Goal: Task Accomplishment & Management: Complete application form

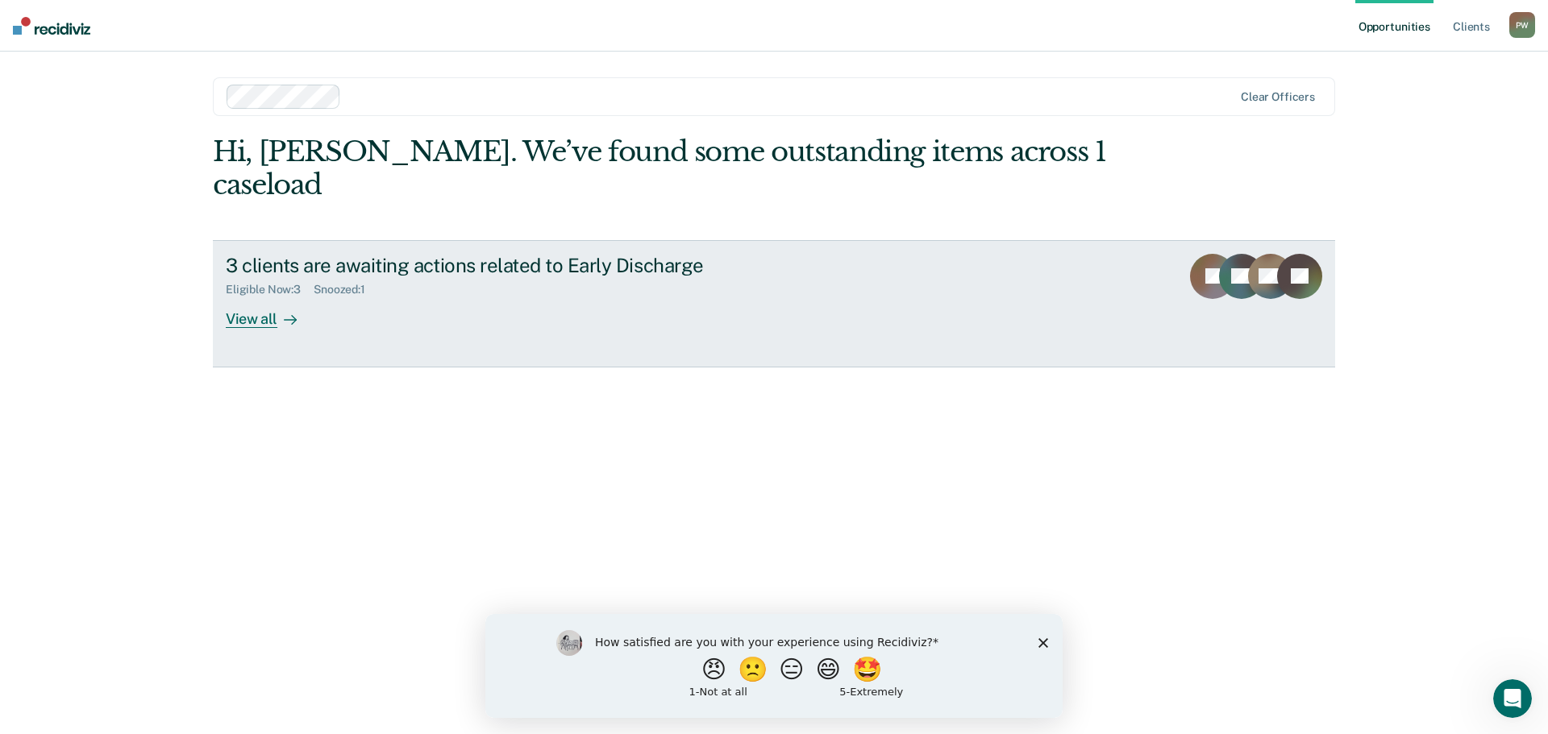
click at [260, 296] on link "3 clients are awaiting actions related to Early Discharge Eligible Now : 3 Snoo…" at bounding box center [774, 303] width 1122 height 127
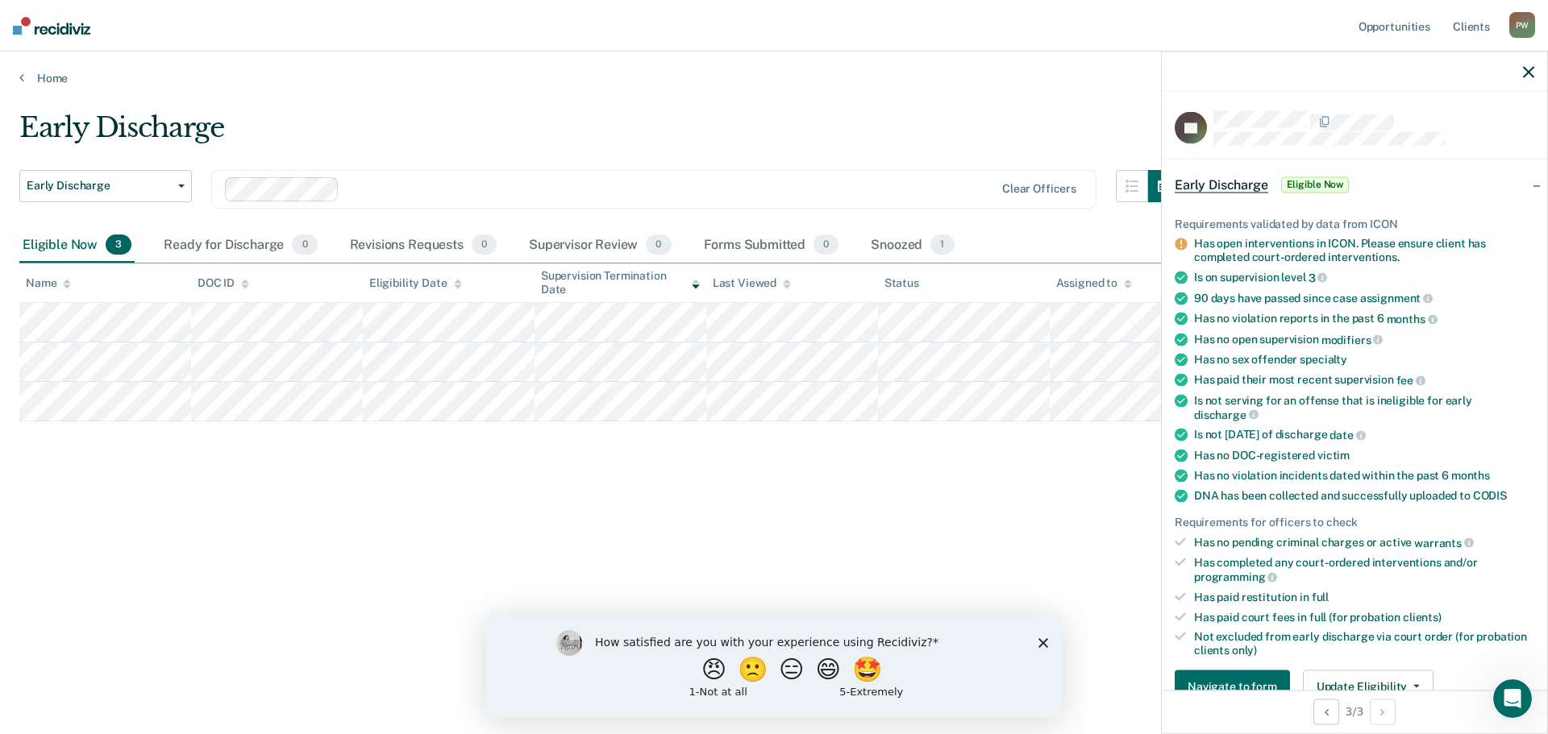
click at [1525, 185] on div "Early Discharge Eligible Now" at bounding box center [1353, 185] width 385 height 52
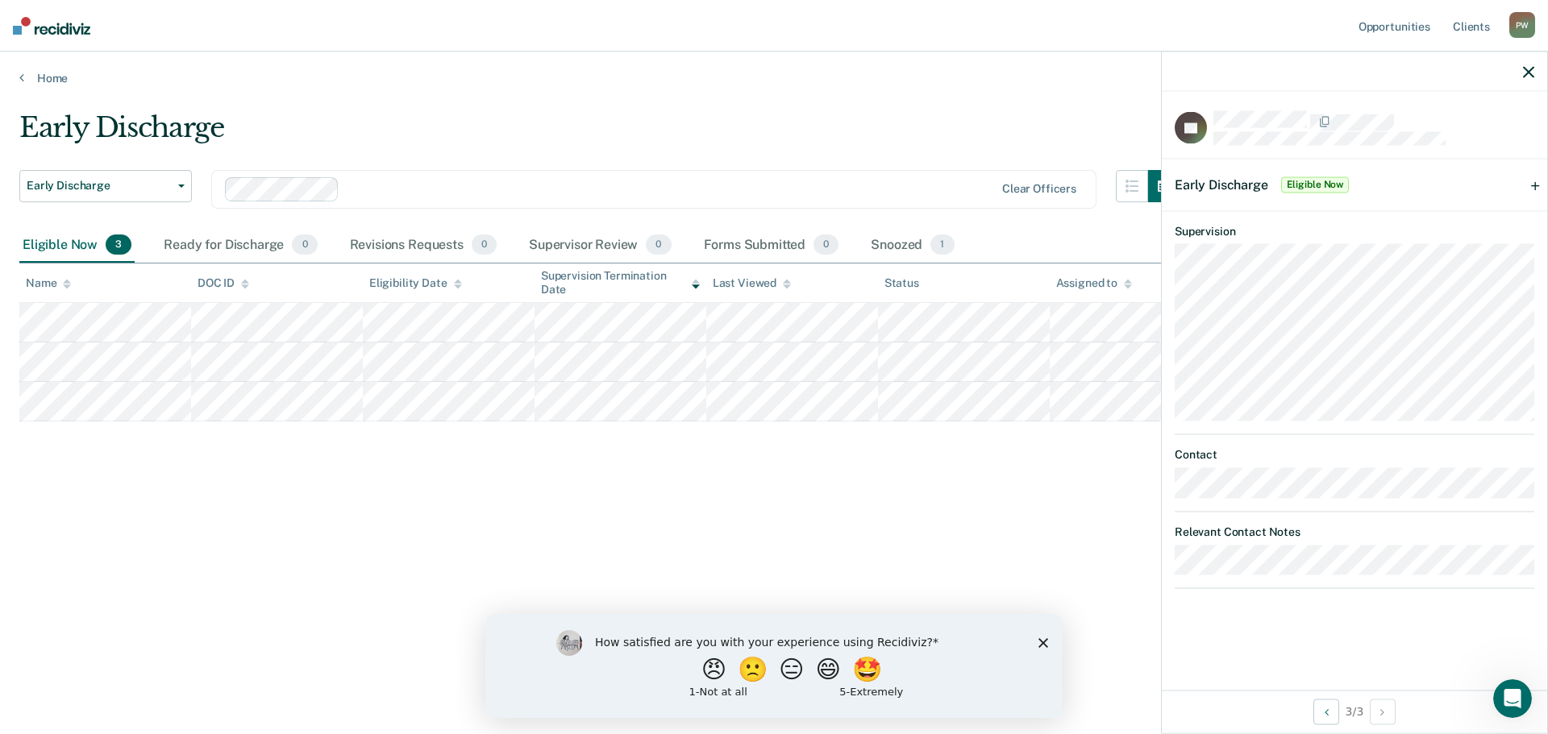
click at [1033, 500] on div "Early Discharge Early Discharge Early Discharge Clear officers Eligible Now 3 R…" at bounding box center [773, 362] width 1509 height 502
click at [1519, 73] on div at bounding box center [1353, 72] width 385 height 40
click at [1530, 76] on icon "button" at bounding box center [1528, 71] width 11 height 11
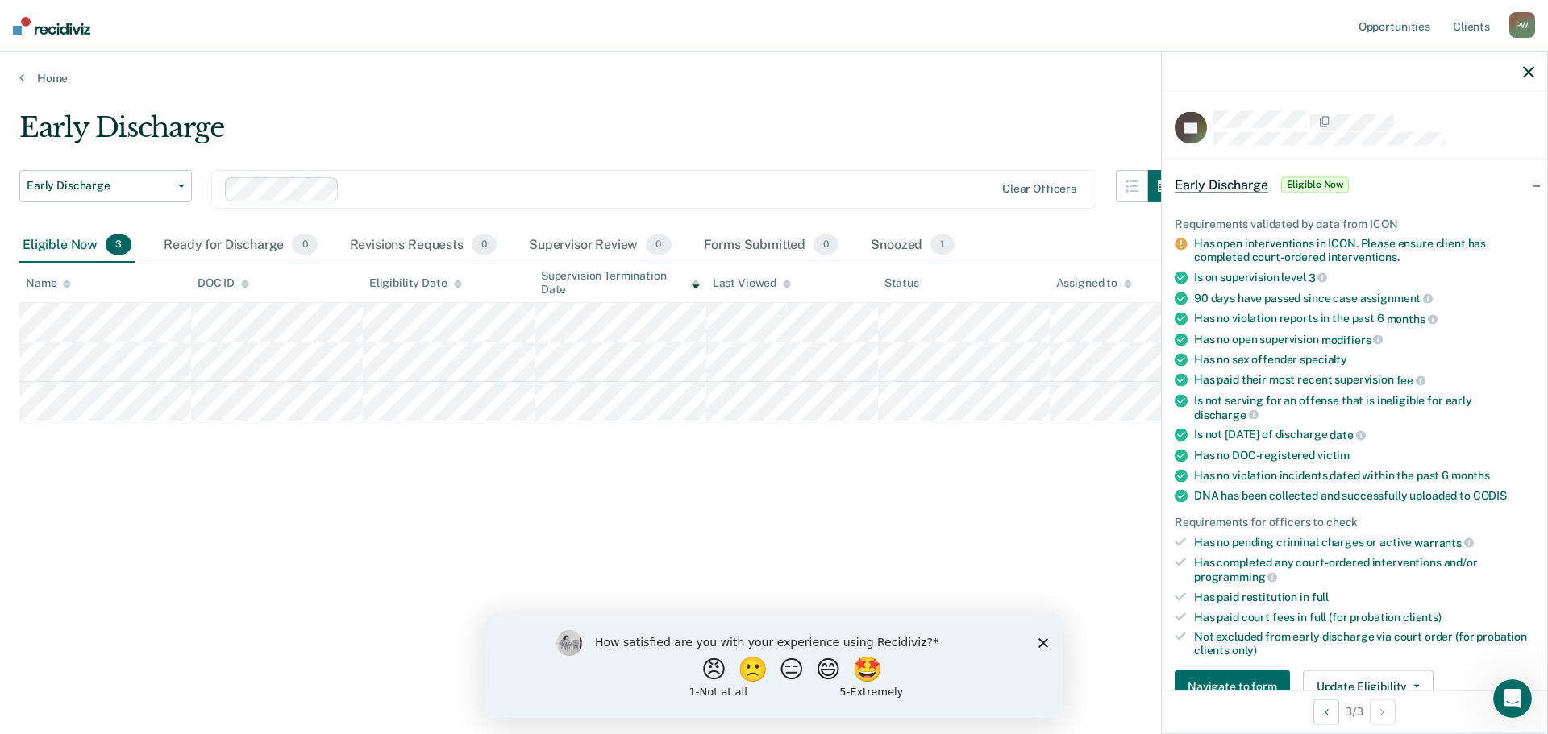
click at [1524, 73] on icon "button" at bounding box center [1528, 71] width 11 height 11
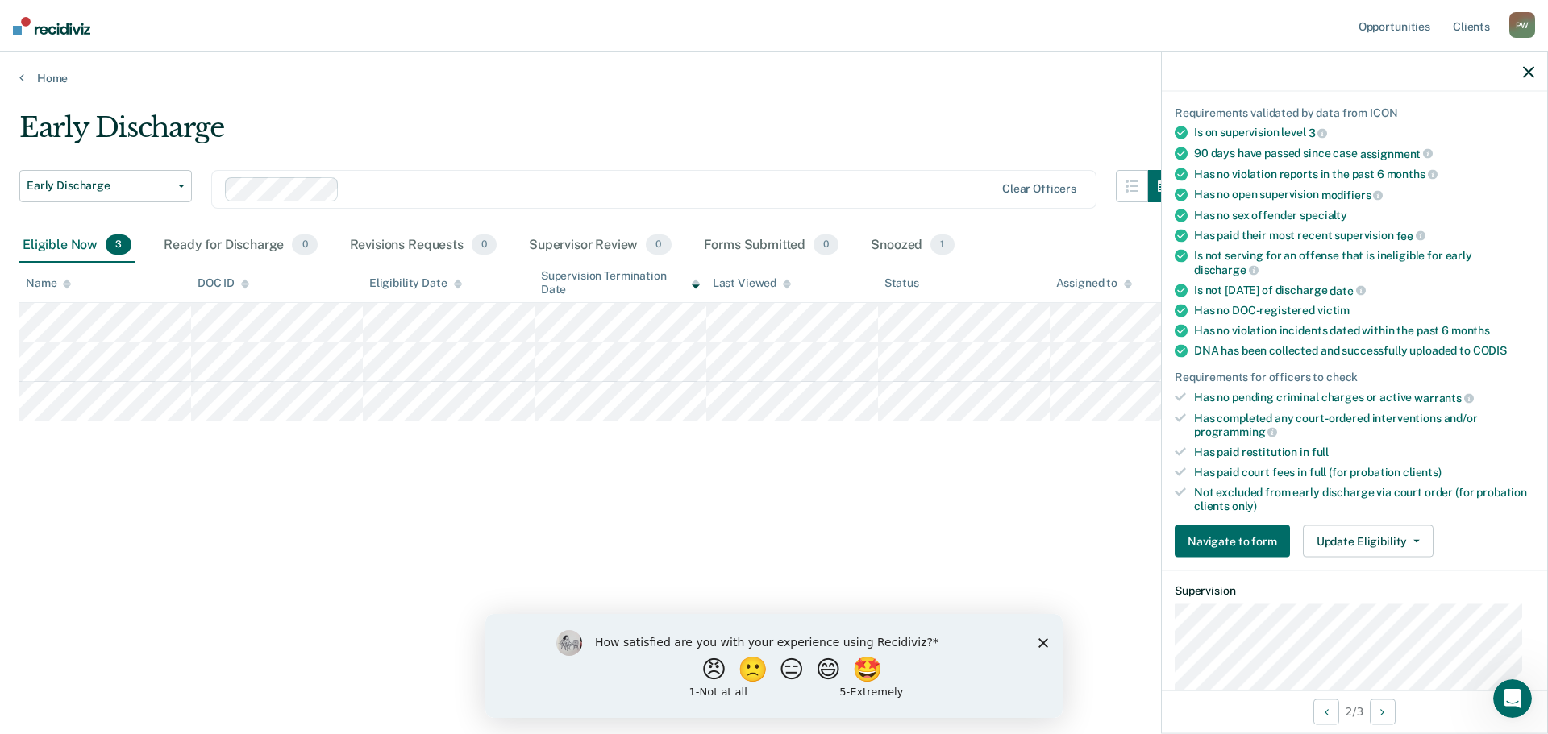
scroll to position [322, 0]
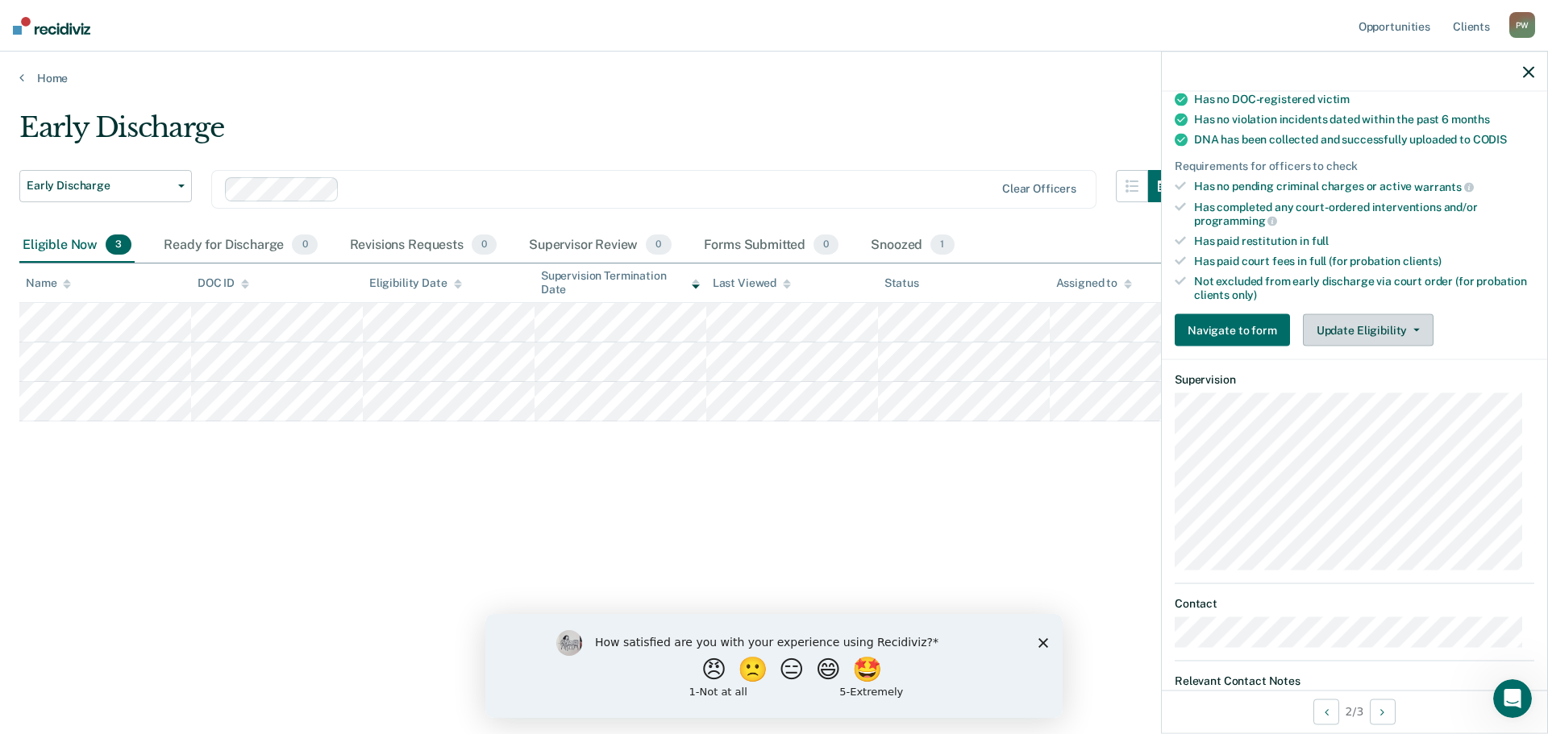
click at [1399, 326] on button "Update Eligibility" at bounding box center [1368, 330] width 131 height 32
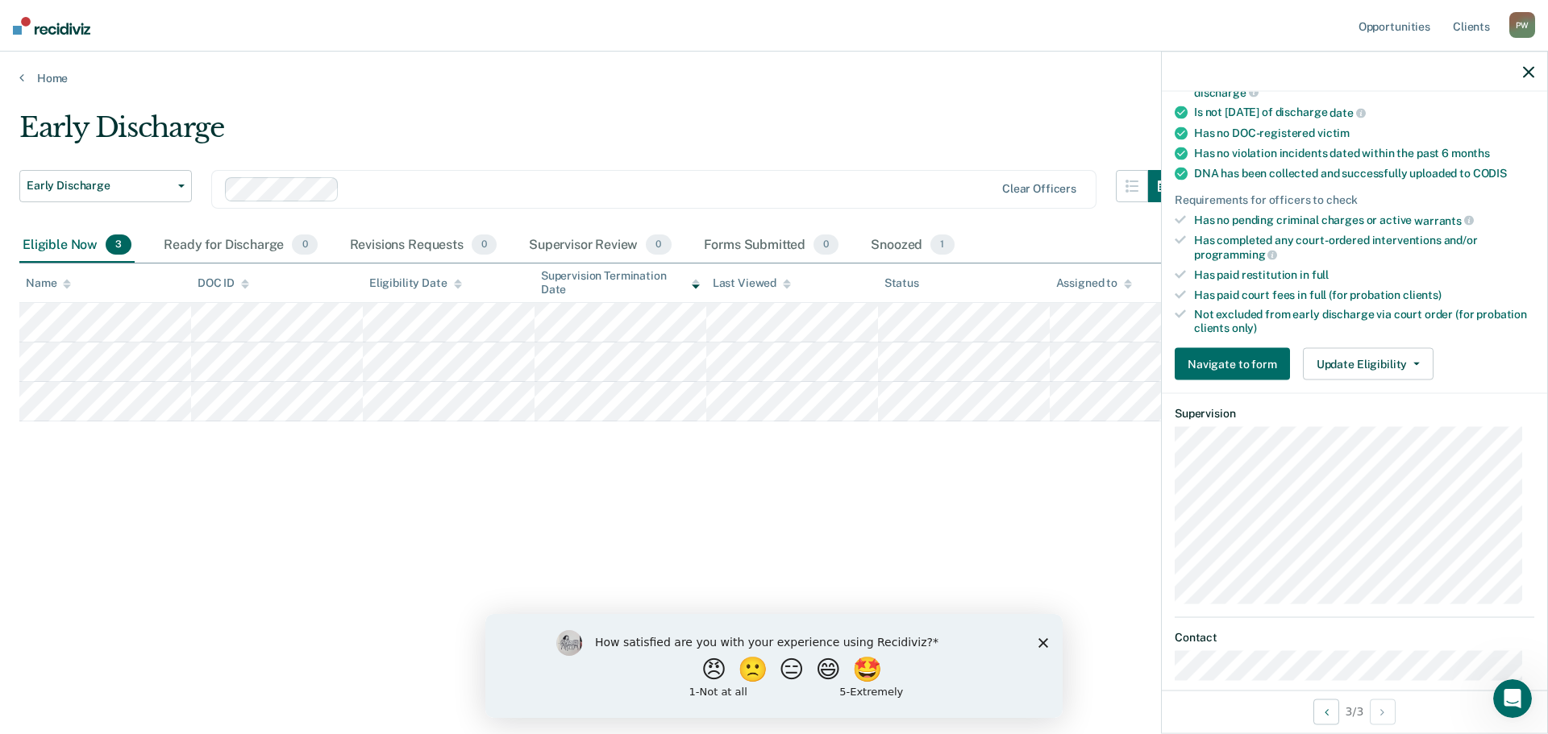
scroll to position [355, 0]
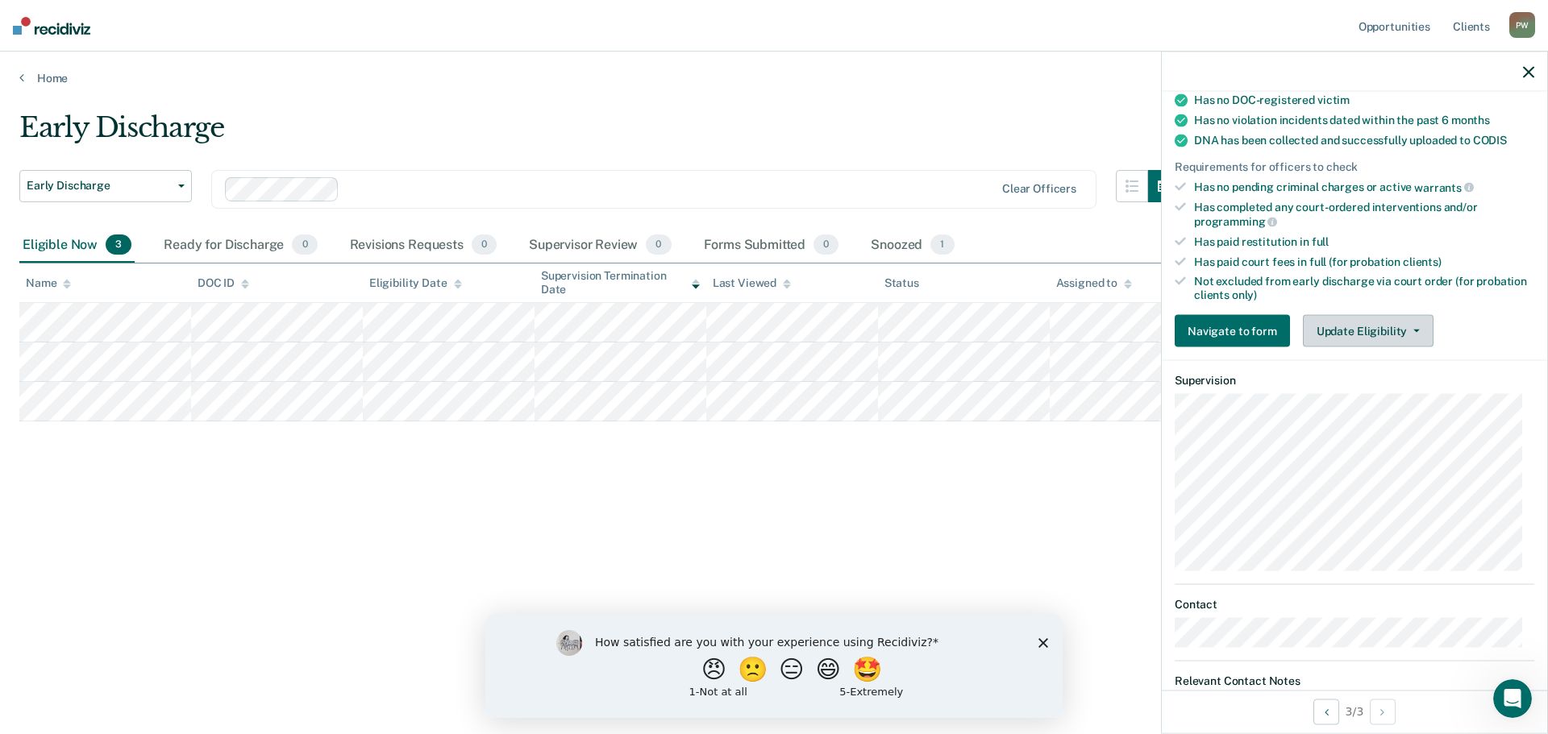
click at [1398, 332] on button "Update Eligibility" at bounding box center [1368, 331] width 131 height 32
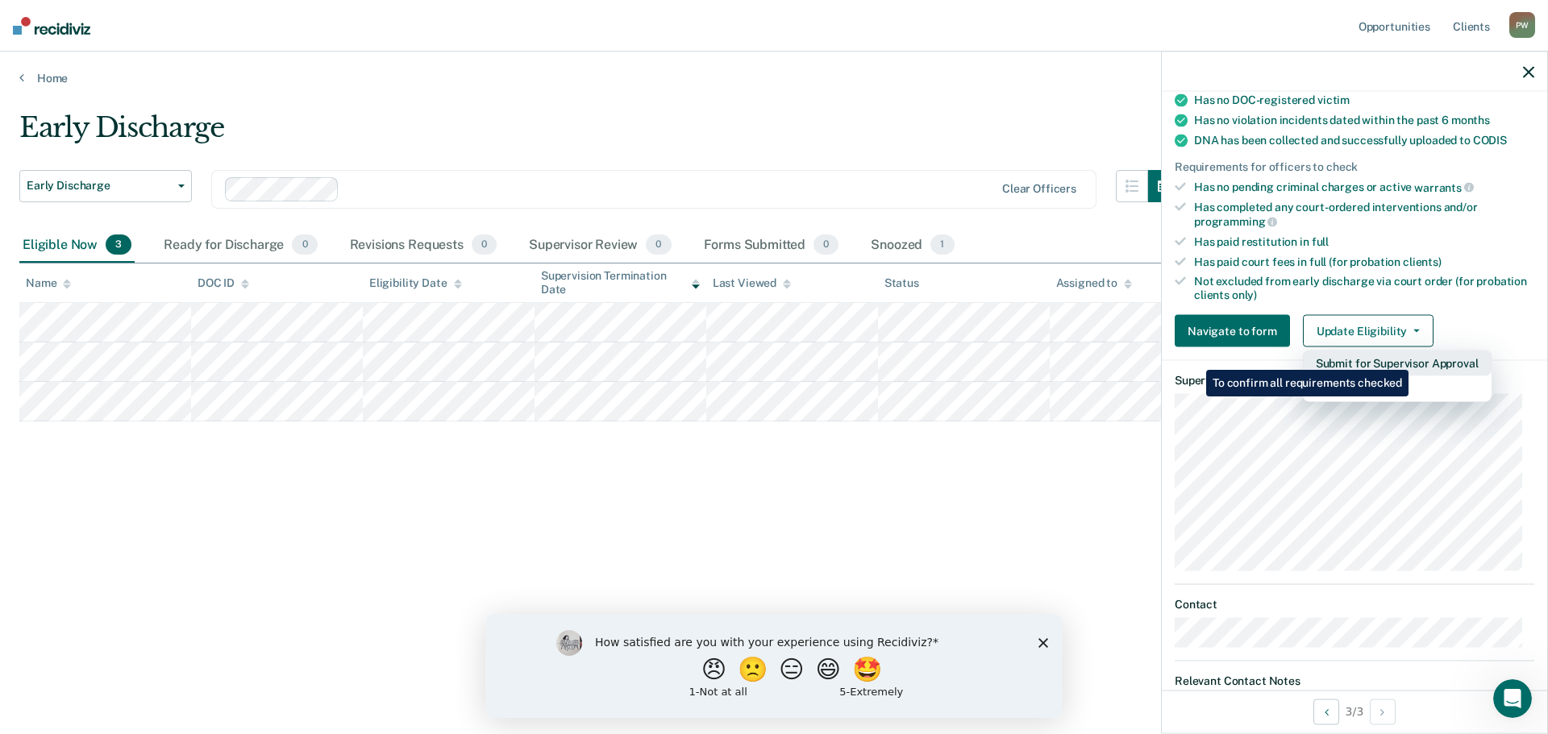
click at [1411, 358] on button "Submit for Supervisor Approval" at bounding box center [1397, 364] width 189 height 26
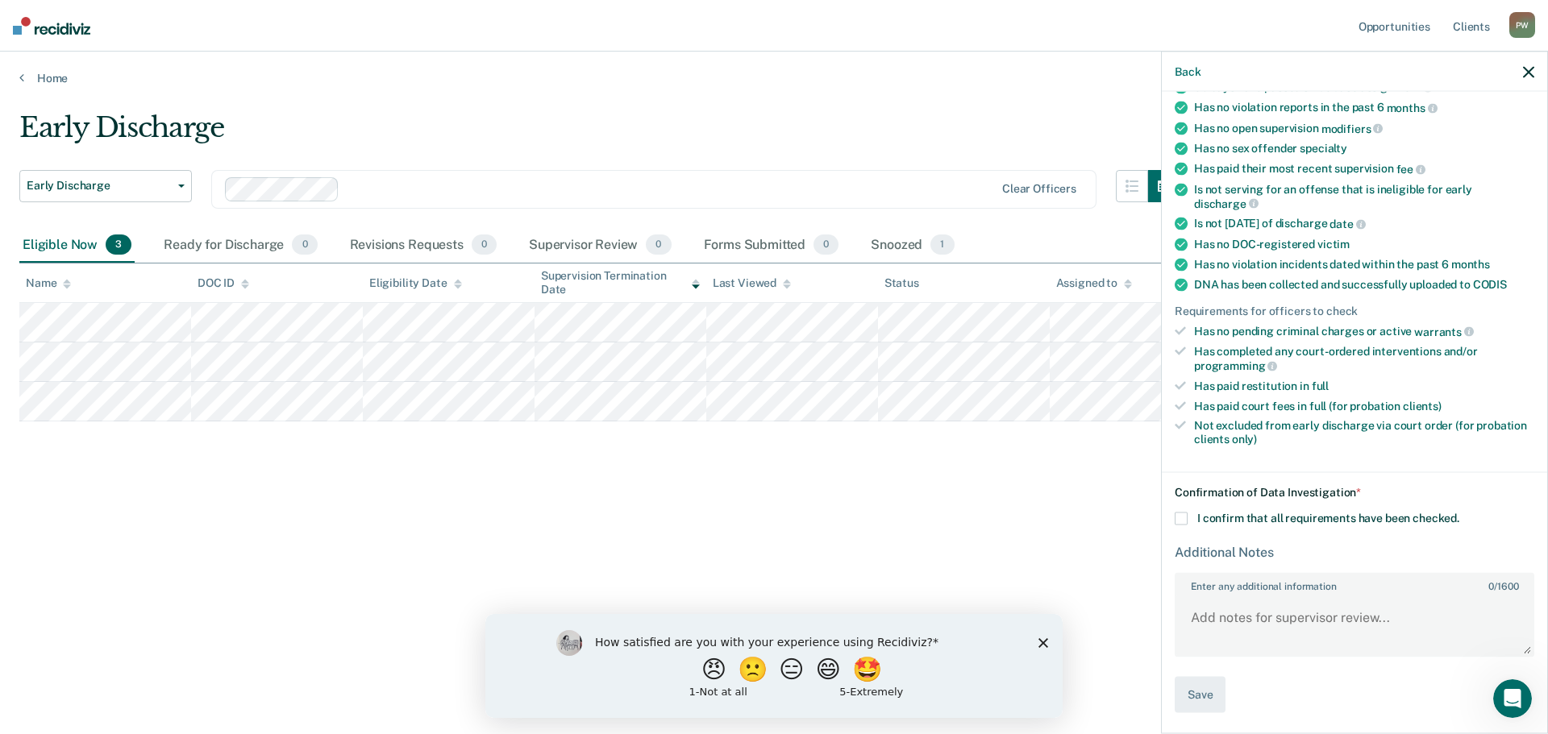
click at [1182, 519] on span at bounding box center [1180, 518] width 13 height 13
click at [1459, 512] on input "I confirm that all requirements have been checked." at bounding box center [1459, 512] width 0 height 0
click at [1212, 688] on button "Save" at bounding box center [1199, 694] width 51 height 36
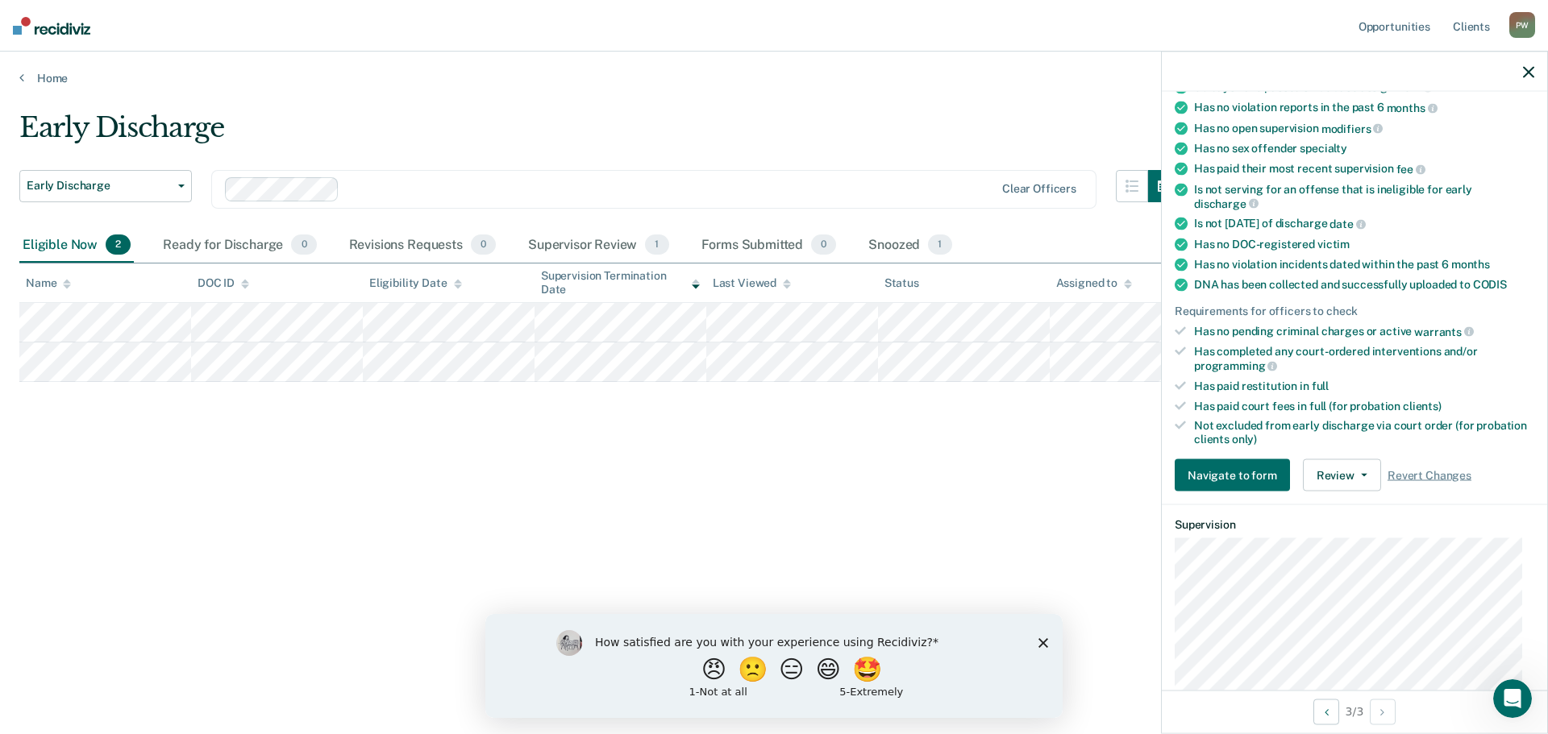
click at [1523, 74] on icon "button" at bounding box center [1528, 71] width 11 height 11
